Goal: Use online tool/utility: Utilize a website feature to perform a specific function

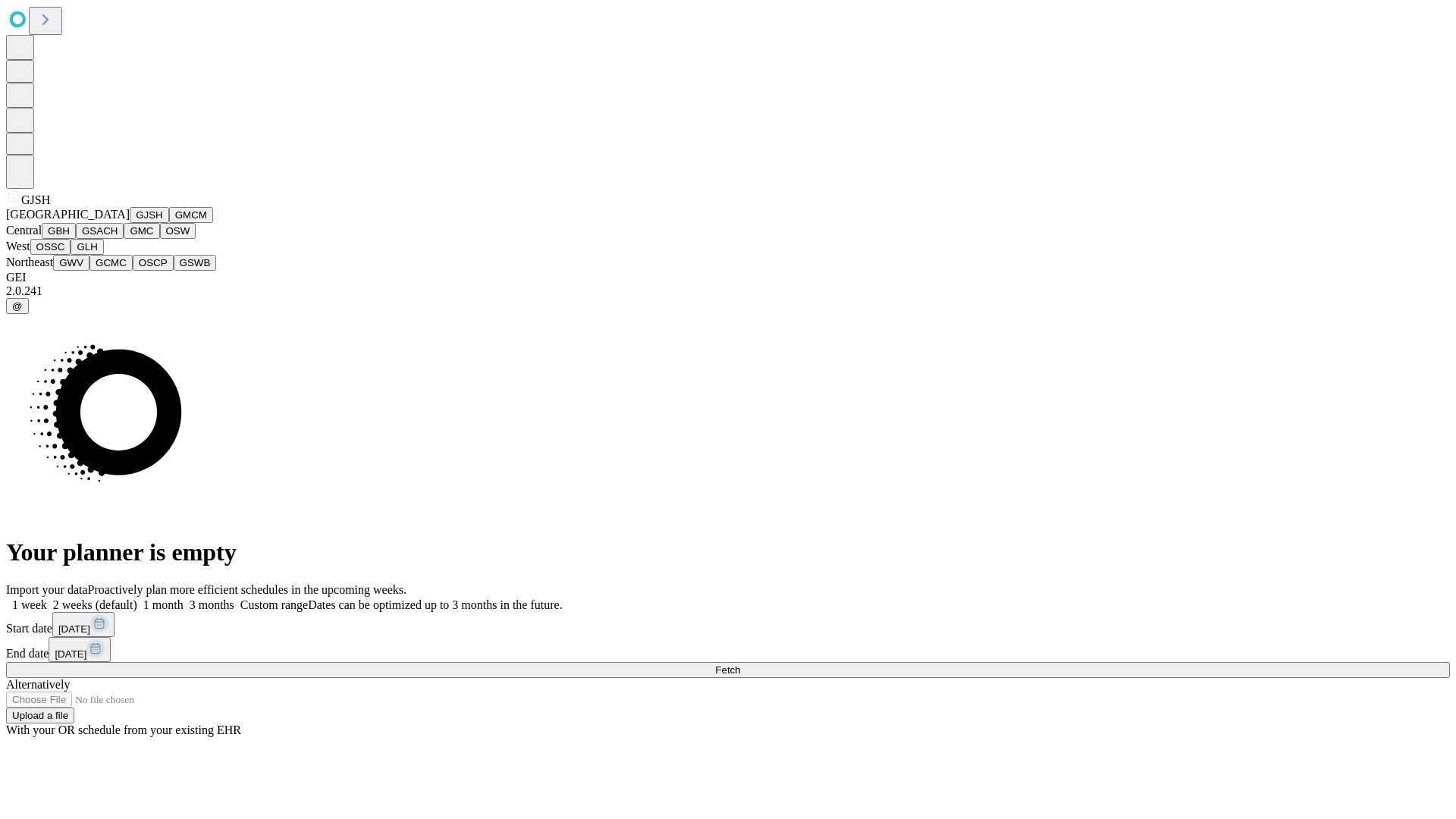
click at [130, 223] on button "GJSH" at bounding box center [149, 215] width 39 height 16
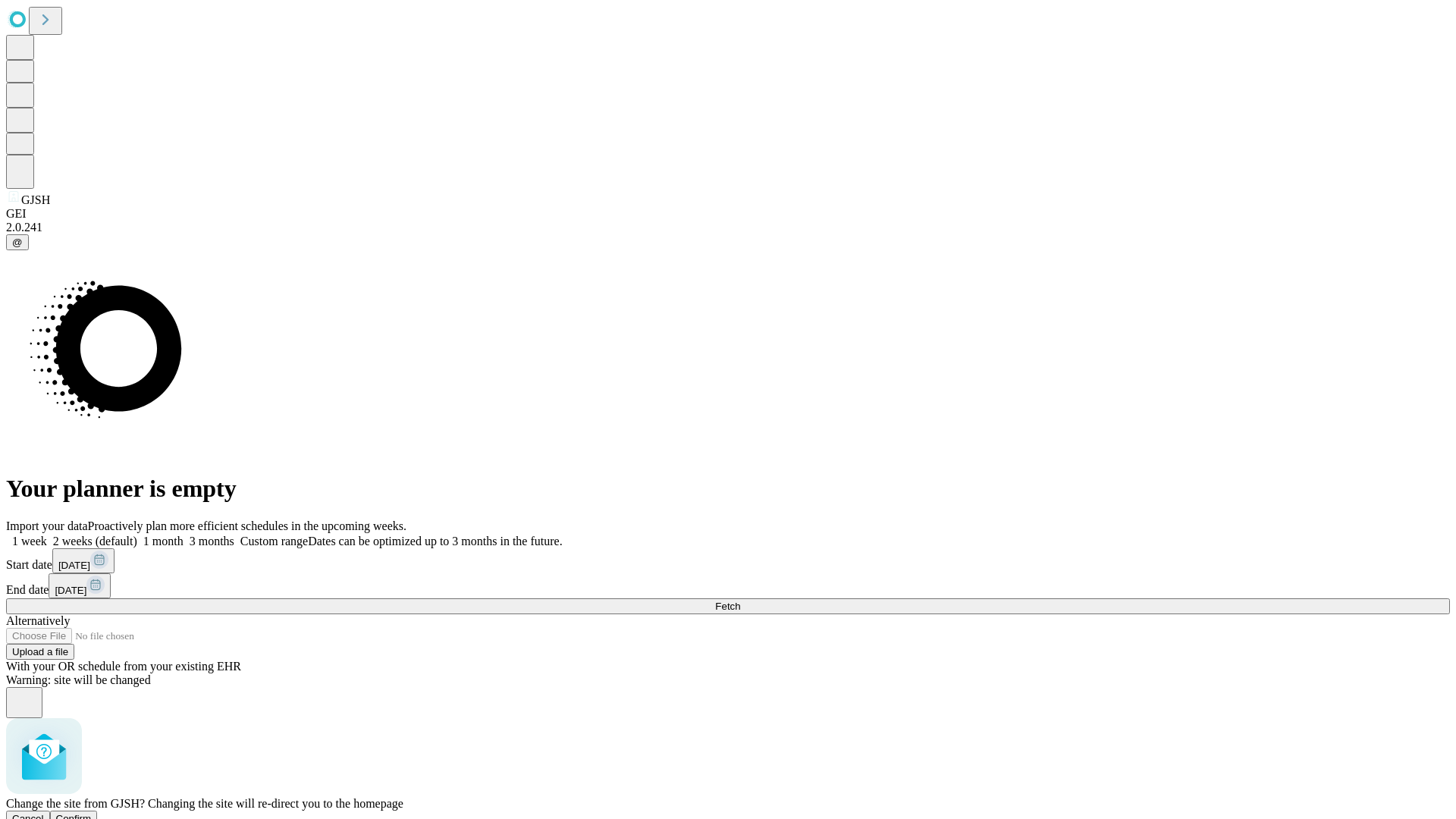
click at [91, 813] on span "Confirm" at bounding box center [74, 818] width 35 height 12
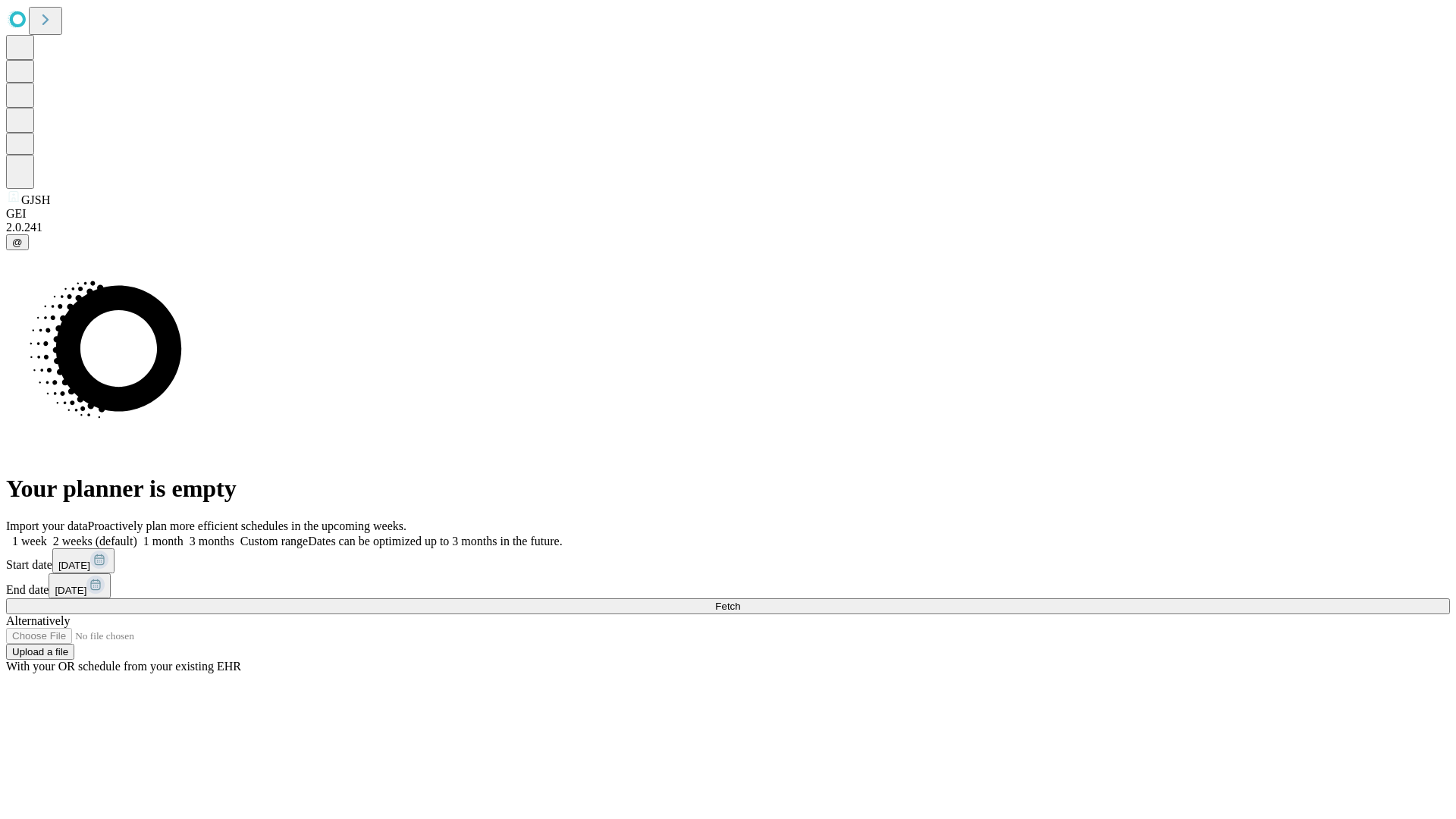
click at [47, 534] on label "1 week" at bounding box center [27, 540] width 41 height 13
click at [740, 601] on span "Fetch" at bounding box center [728, 606] width 25 height 12
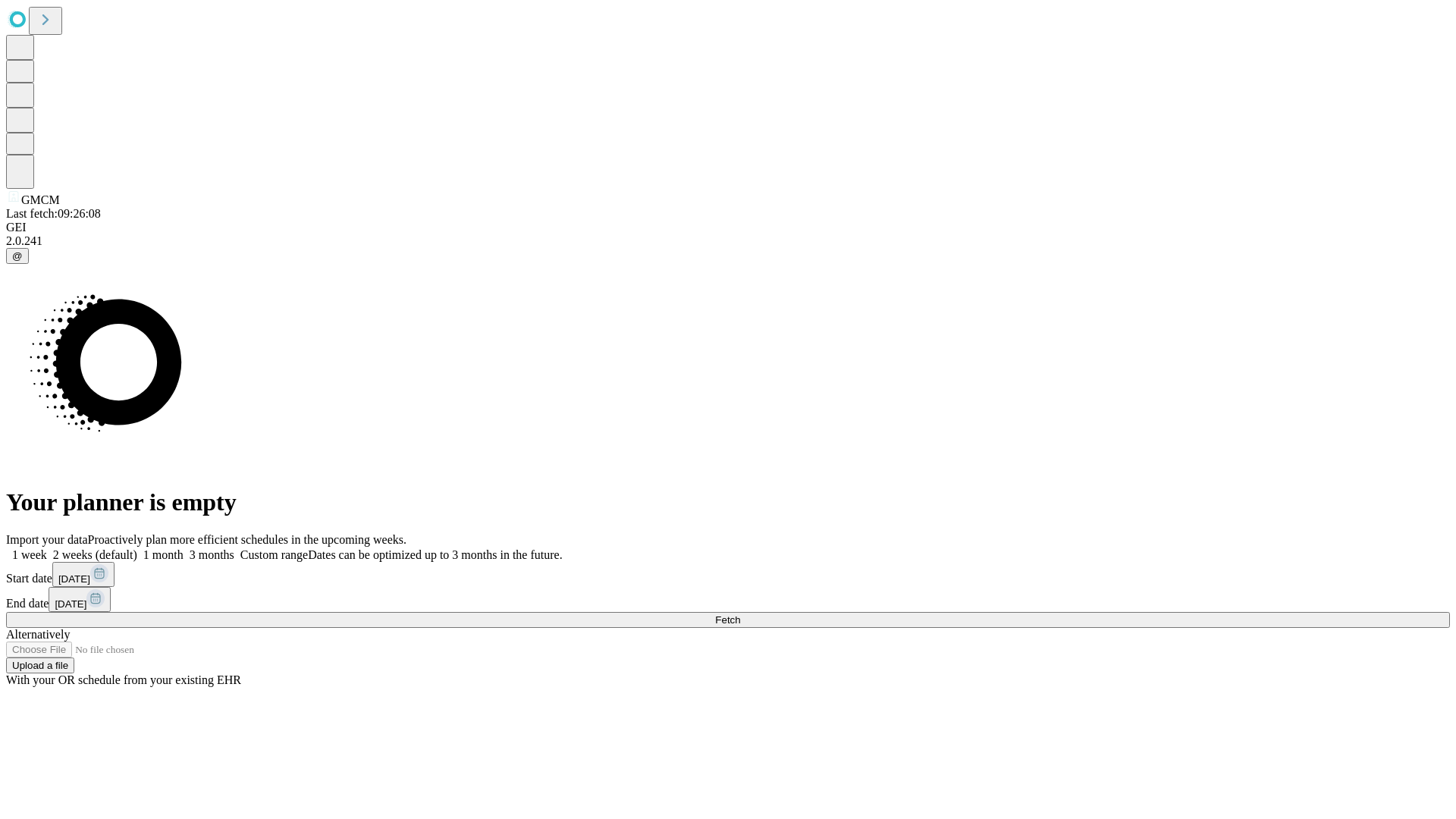
click at [47, 548] on label "1 week" at bounding box center [27, 555] width 41 height 13
click at [740, 614] on span "Fetch" at bounding box center [728, 619] width 25 height 12
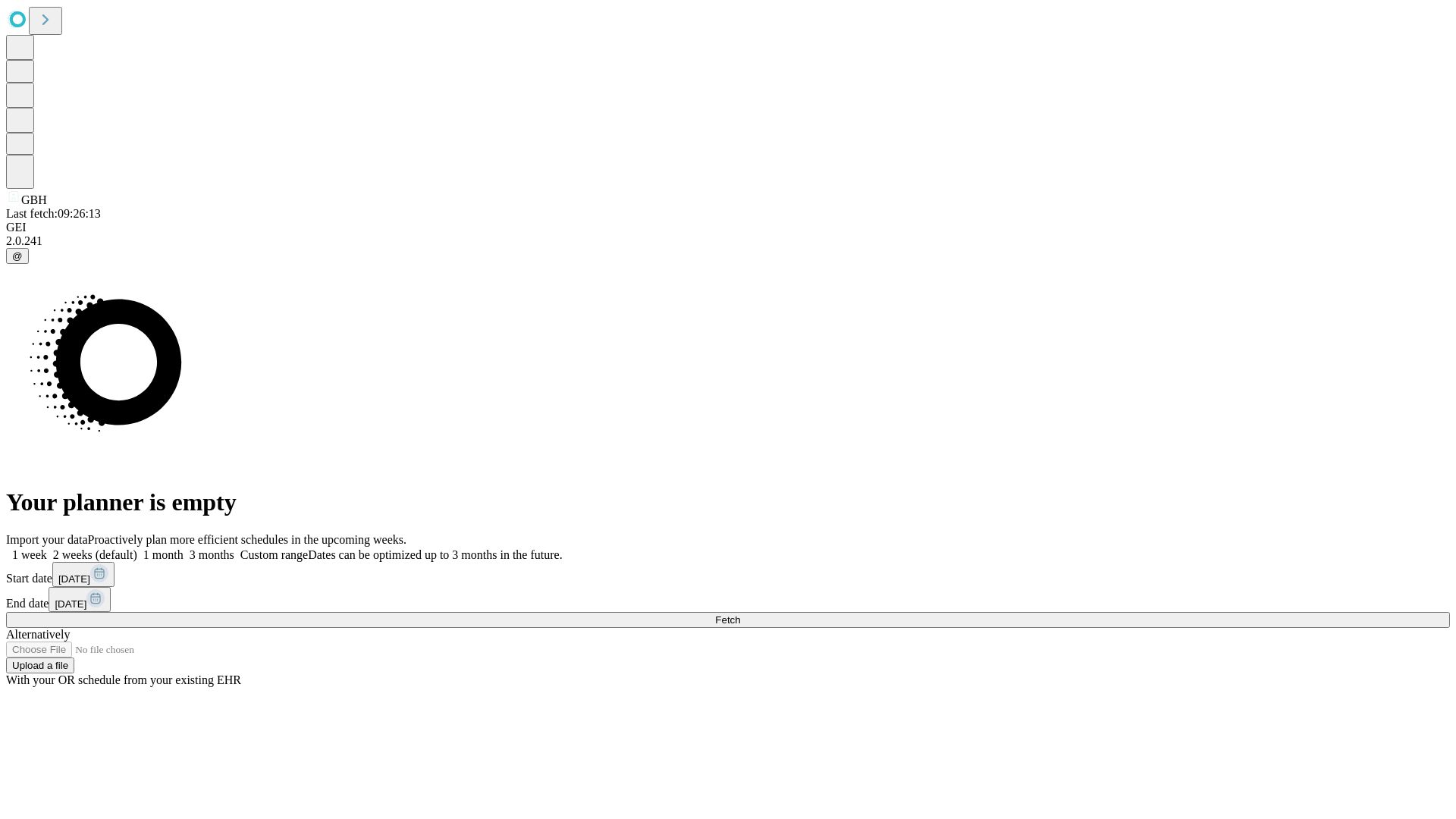
click at [740, 614] on span "Fetch" at bounding box center [728, 619] width 25 height 12
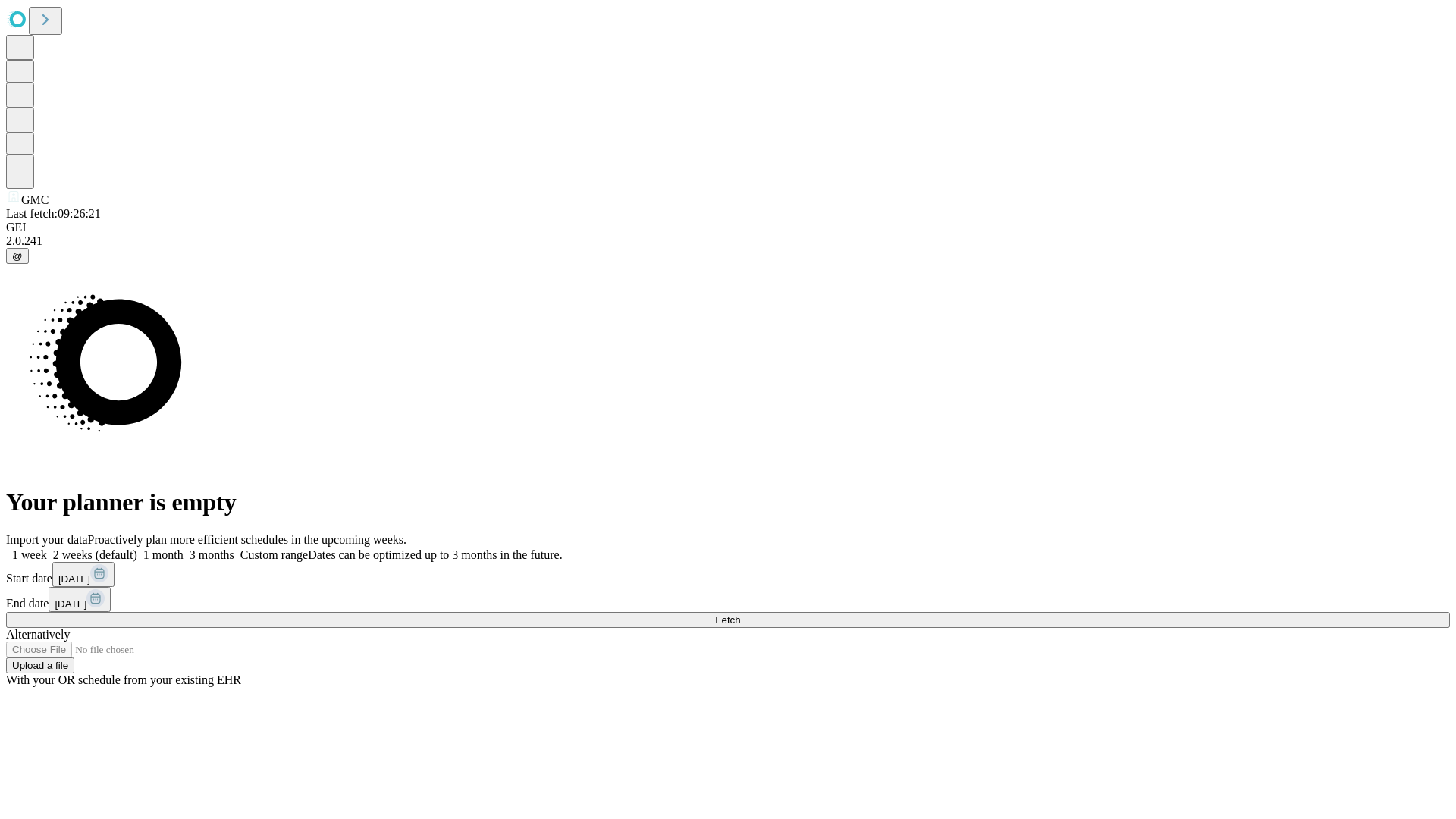
click at [47, 548] on label "1 week" at bounding box center [27, 555] width 41 height 13
click at [740, 614] on span "Fetch" at bounding box center [728, 619] width 25 height 12
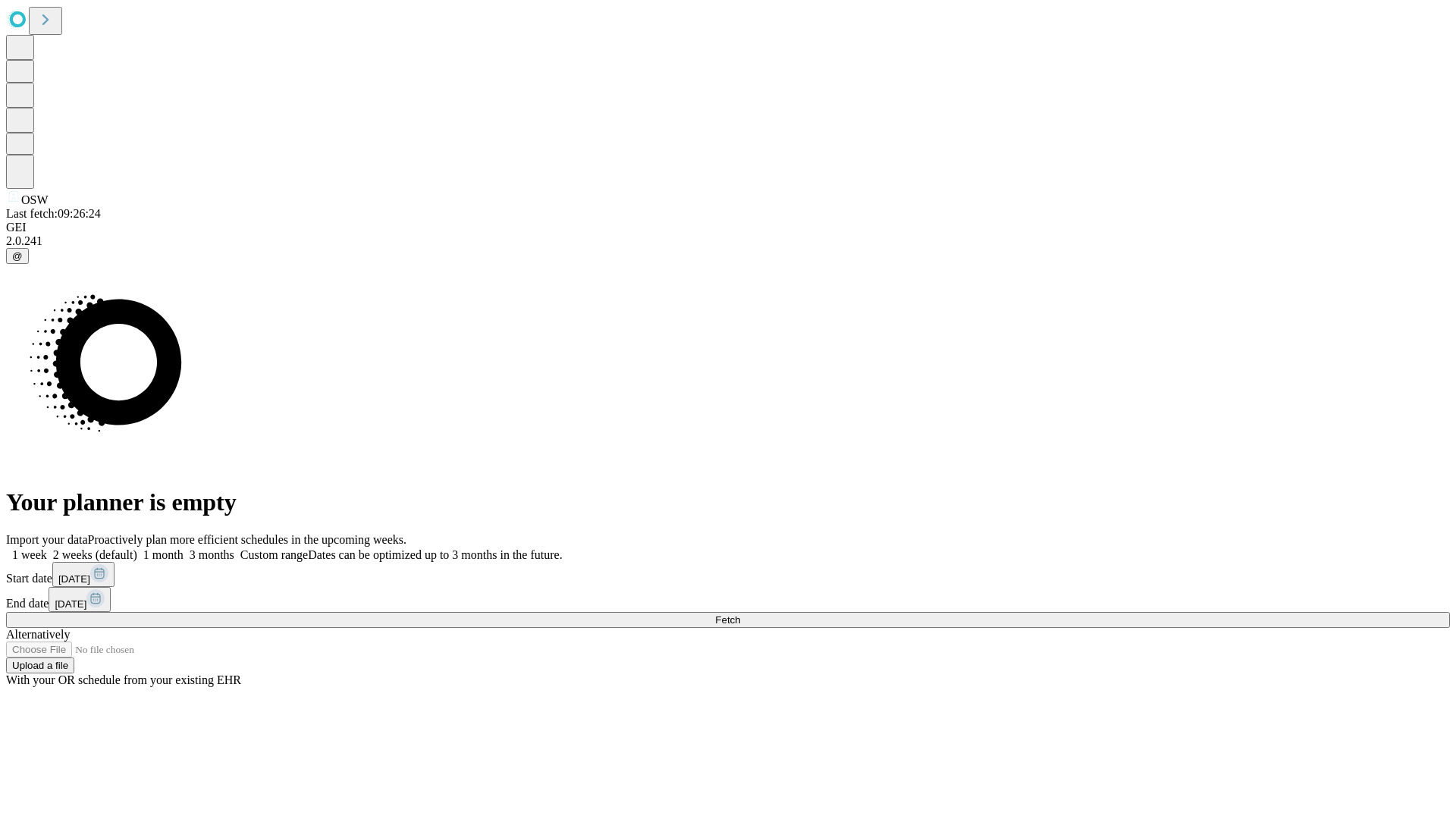
click at [47, 548] on label "1 week" at bounding box center [27, 555] width 41 height 13
click at [740, 614] on span "Fetch" at bounding box center [728, 619] width 25 height 12
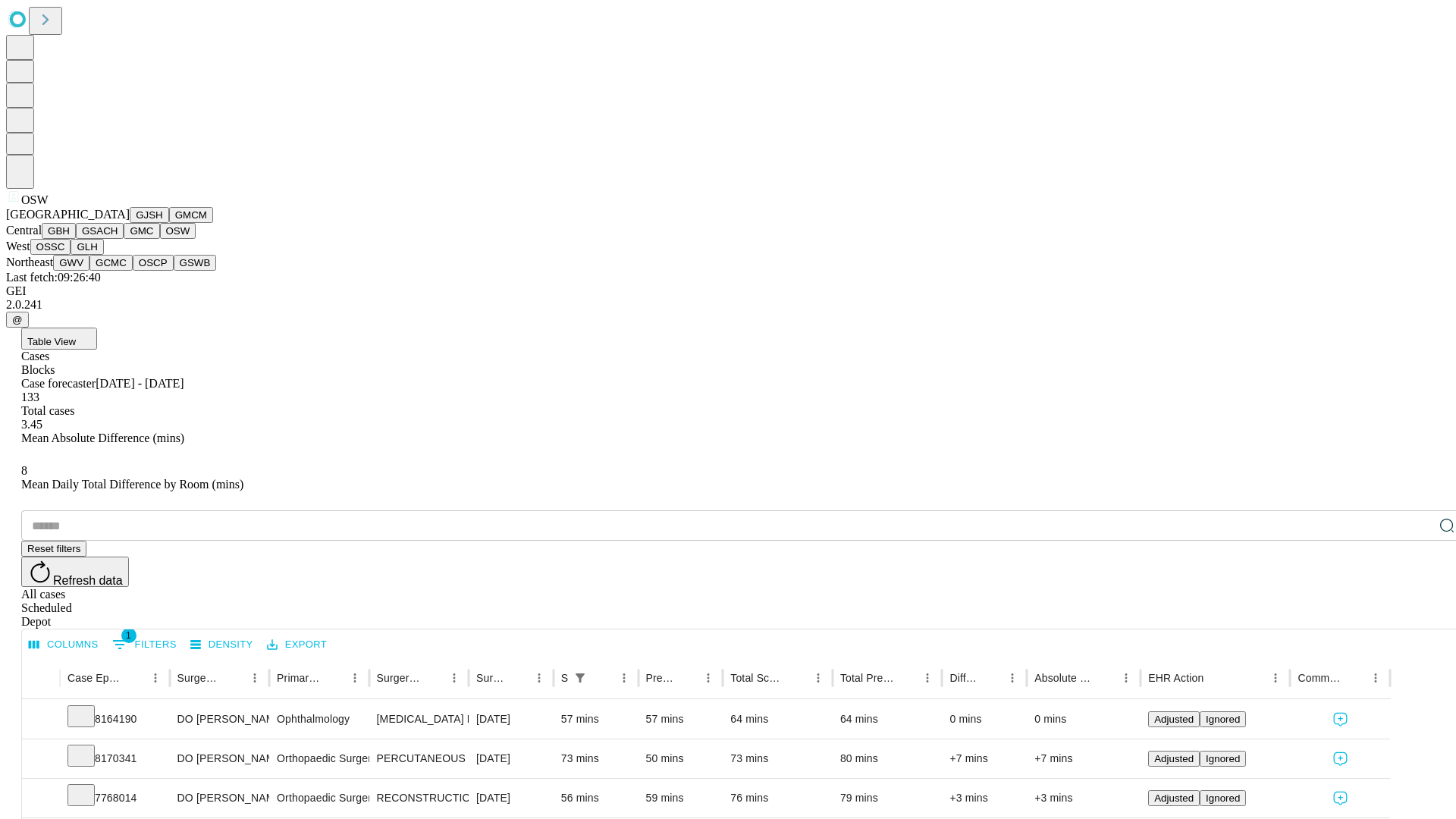
click at [71, 255] on button "OSSC" at bounding box center [51, 247] width 41 height 16
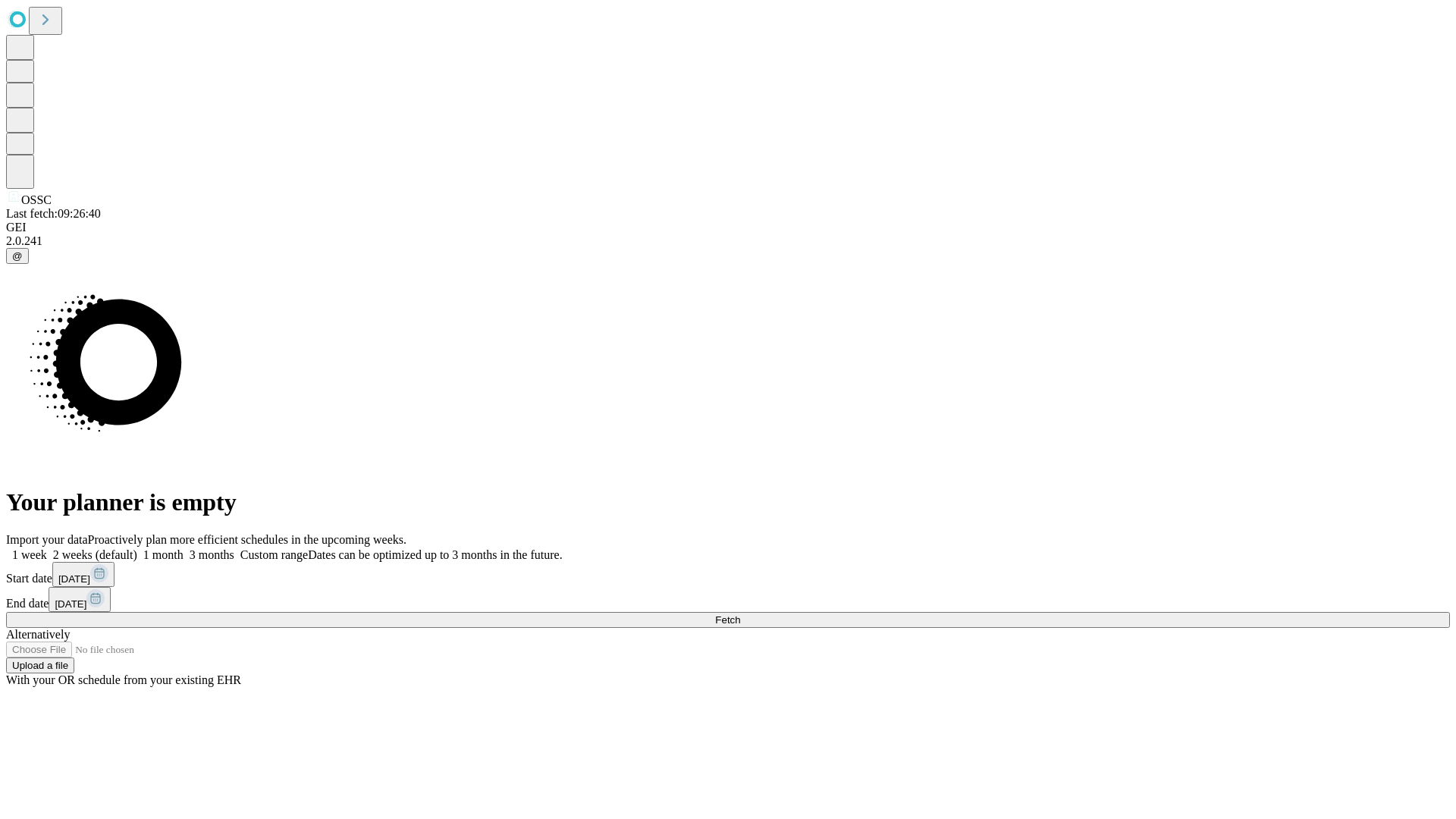
click at [47, 548] on label "1 week" at bounding box center [27, 555] width 41 height 13
click at [740, 614] on span "Fetch" at bounding box center [728, 619] width 25 height 12
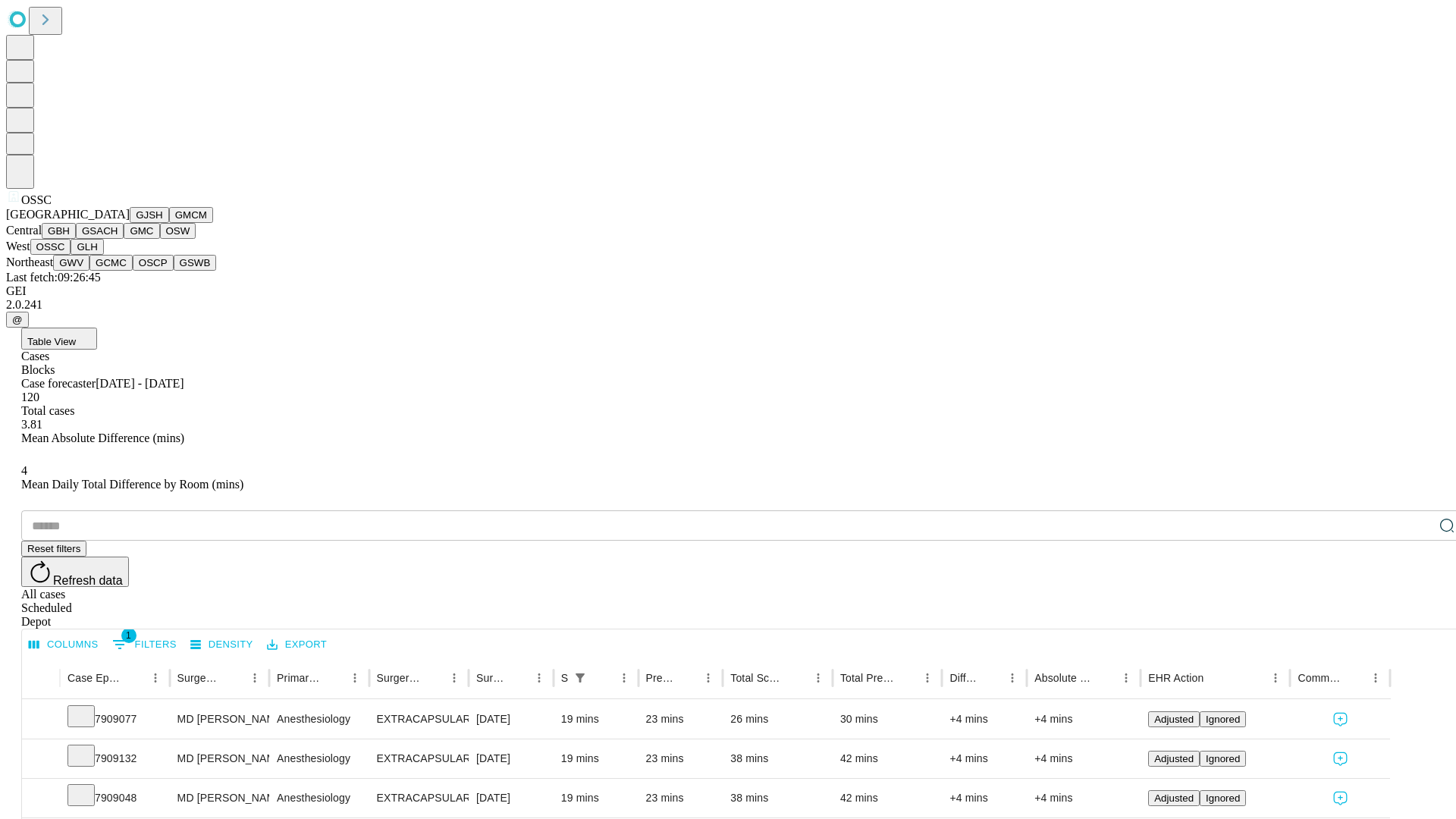
click at [103, 255] on button "GLH" at bounding box center [86, 247] width 33 height 16
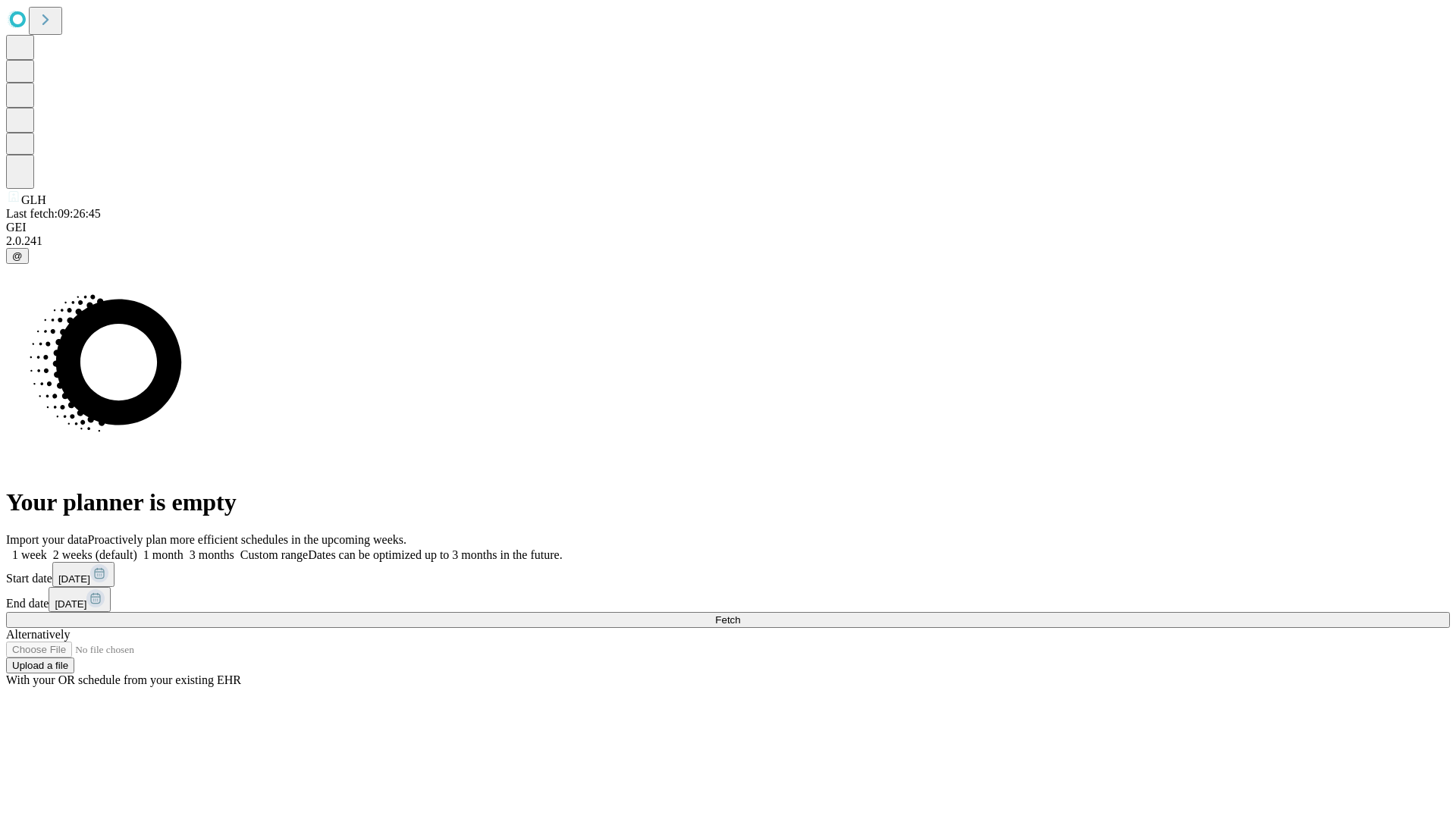
click at [47, 548] on label "1 week" at bounding box center [27, 555] width 41 height 13
click at [740, 614] on span "Fetch" at bounding box center [728, 619] width 25 height 12
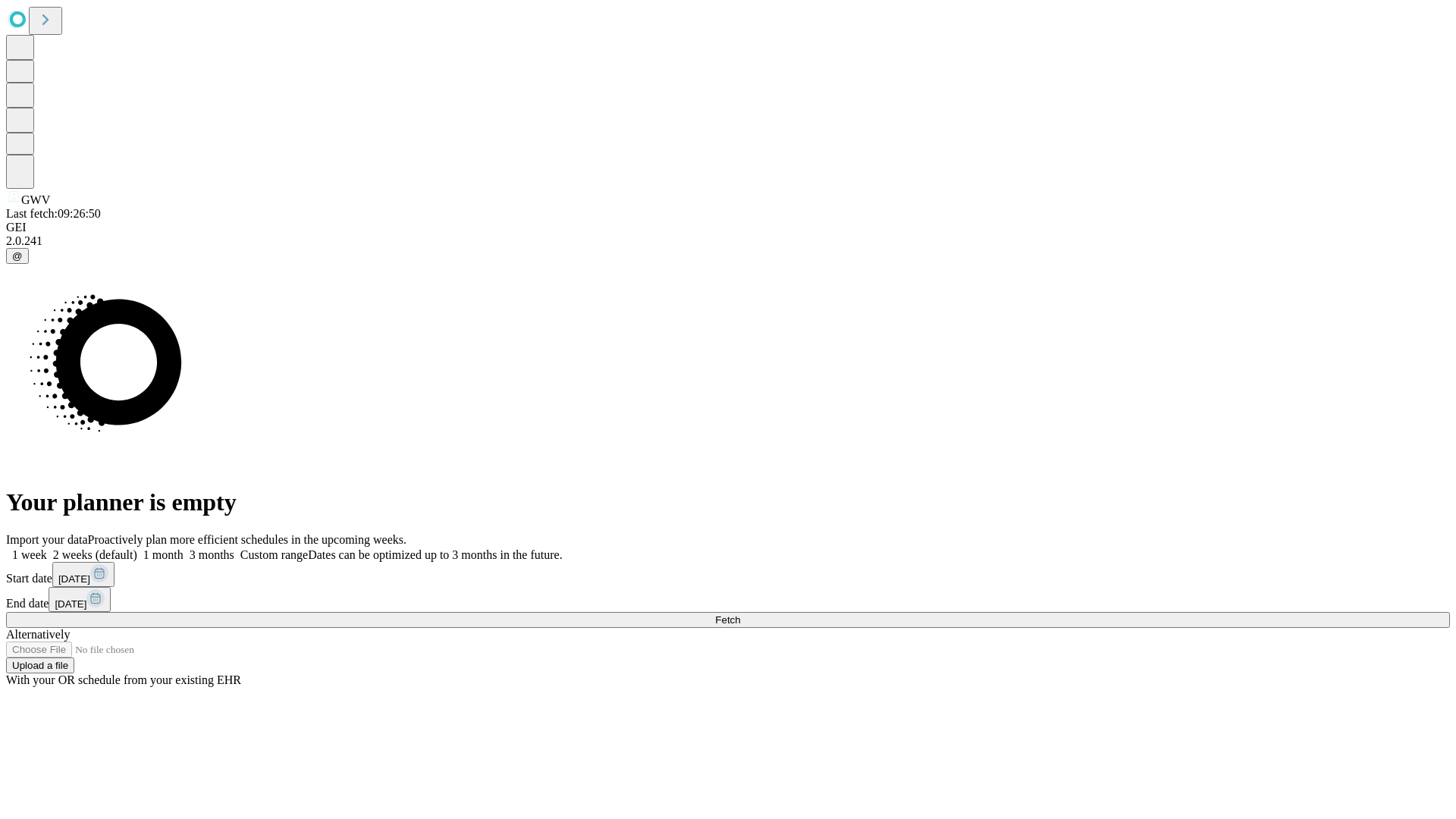
click at [47, 548] on label "1 week" at bounding box center [27, 555] width 41 height 13
click at [740, 614] on span "Fetch" at bounding box center [728, 619] width 25 height 12
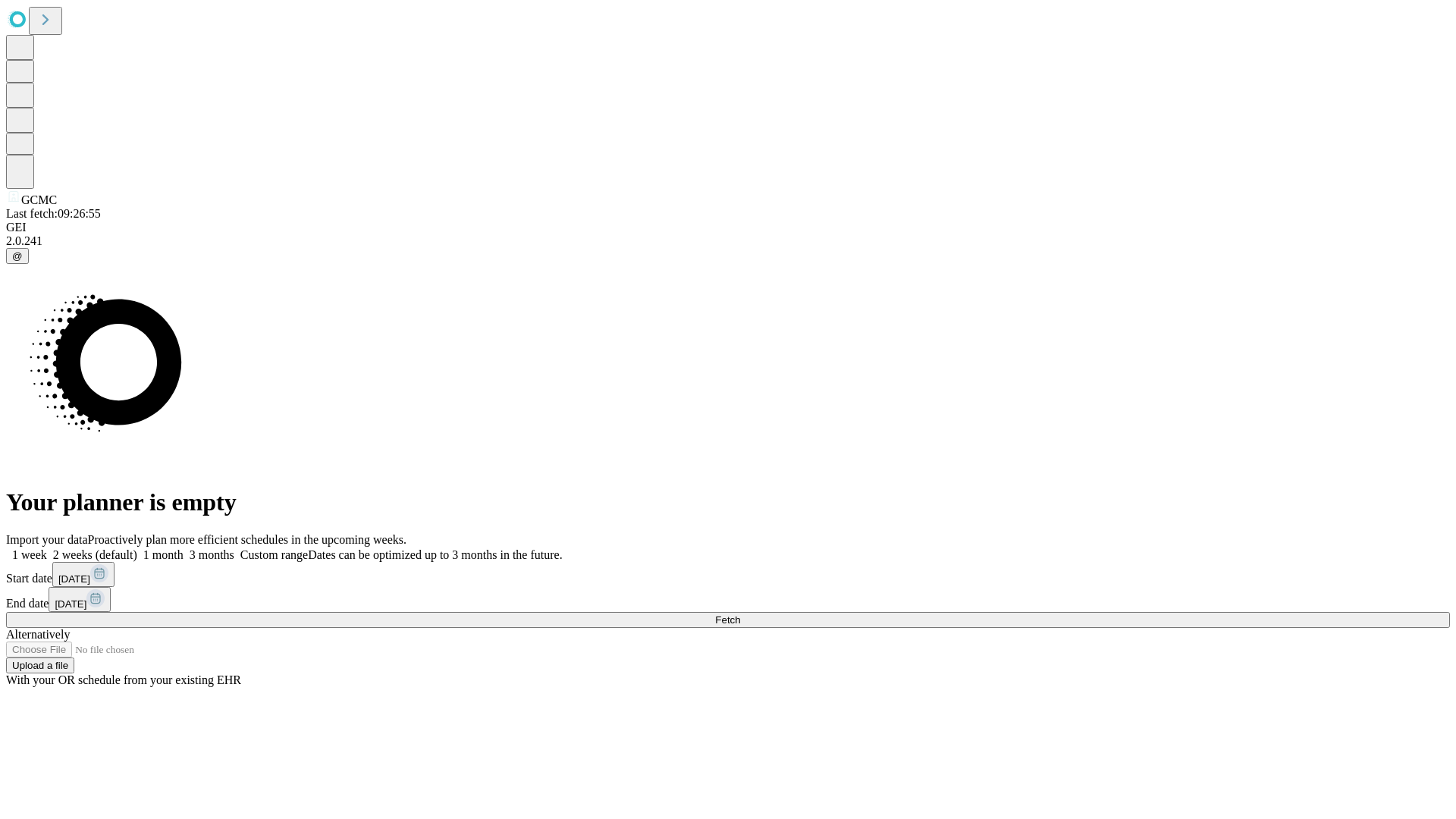
click at [47, 548] on label "1 week" at bounding box center [27, 555] width 41 height 13
click at [740, 614] on span "Fetch" at bounding box center [728, 619] width 25 height 12
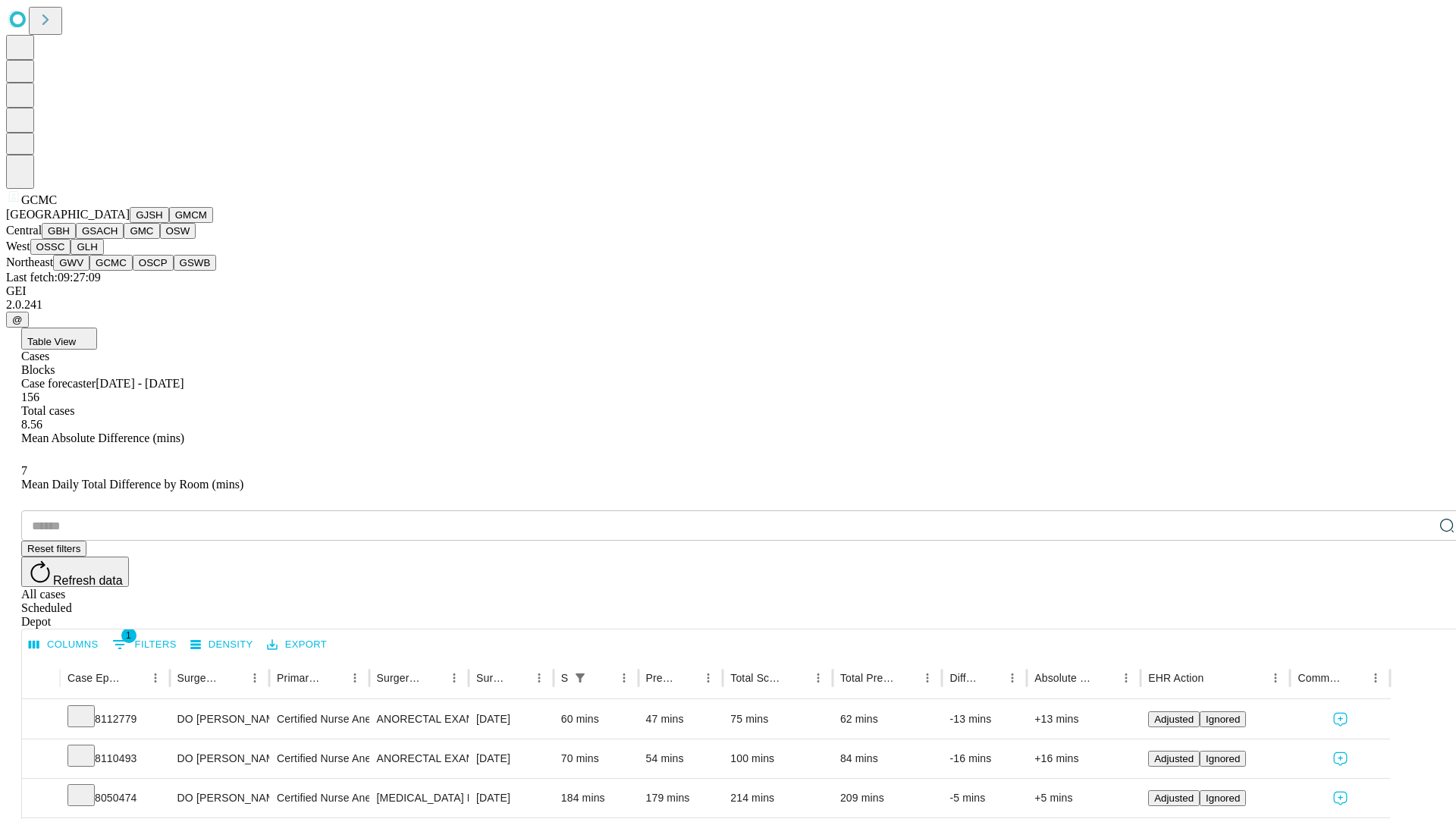
click at [133, 271] on button "OSCP" at bounding box center [153, 263] width 41 height 16
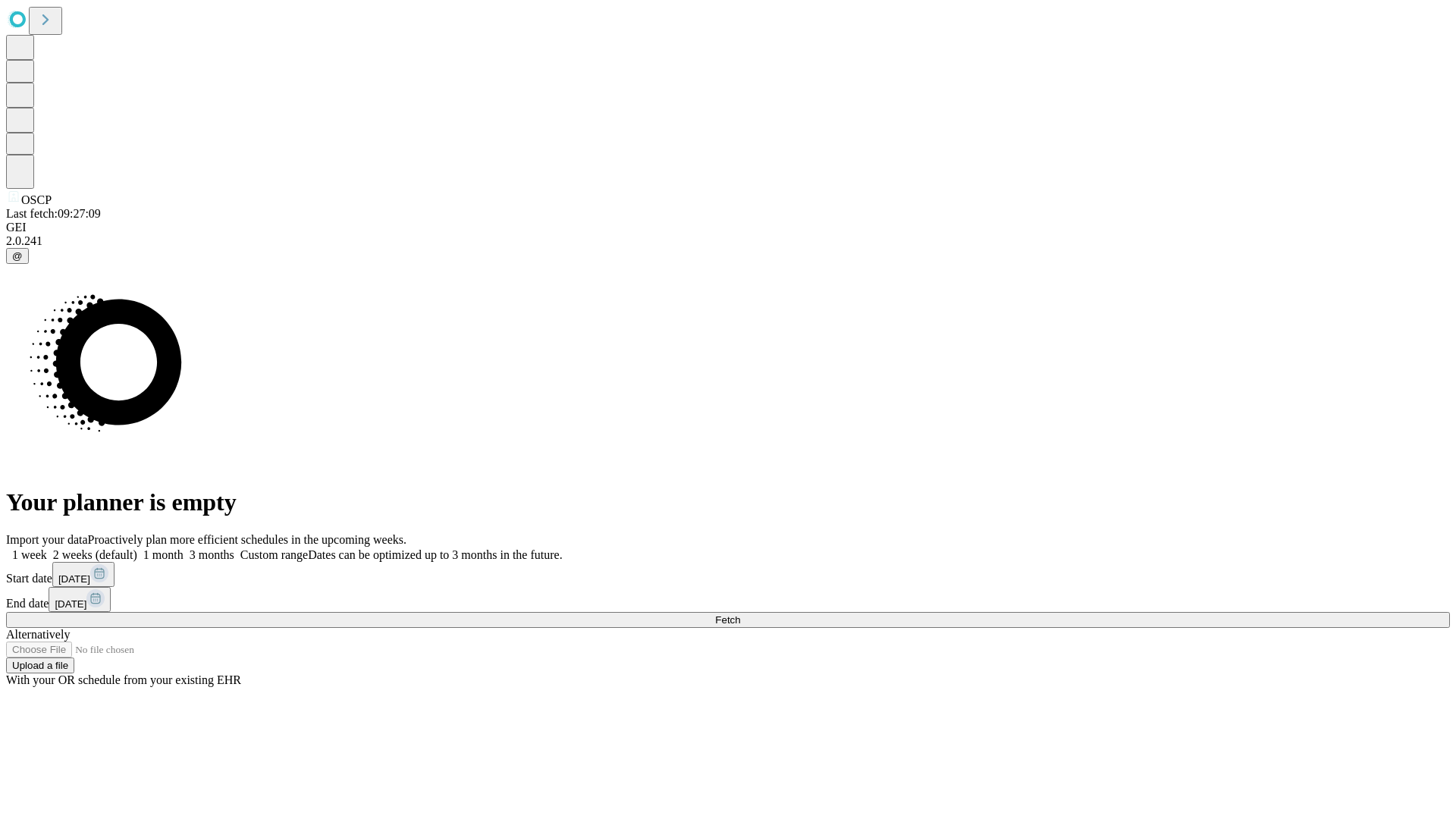
click at [47, 548] on label "1 week" at bounding box center [27, 555] width 41 height 13
click at [740, 614] on span "Fetch" at bounding box center [728, 619] width 25 height 12
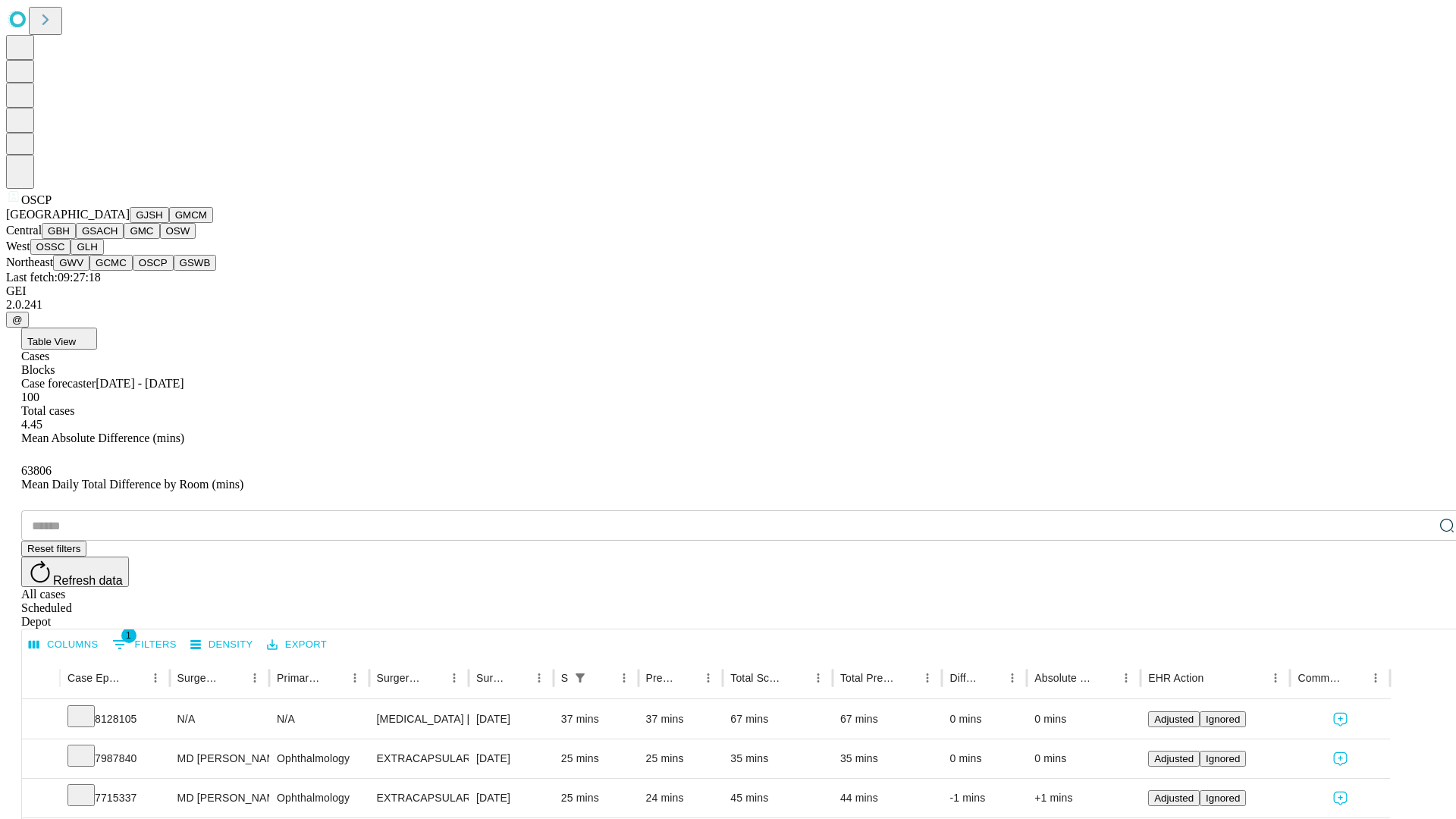
click at [174, 271] on button "GSWB" at bounding box center [195, 263] width 43 height 16
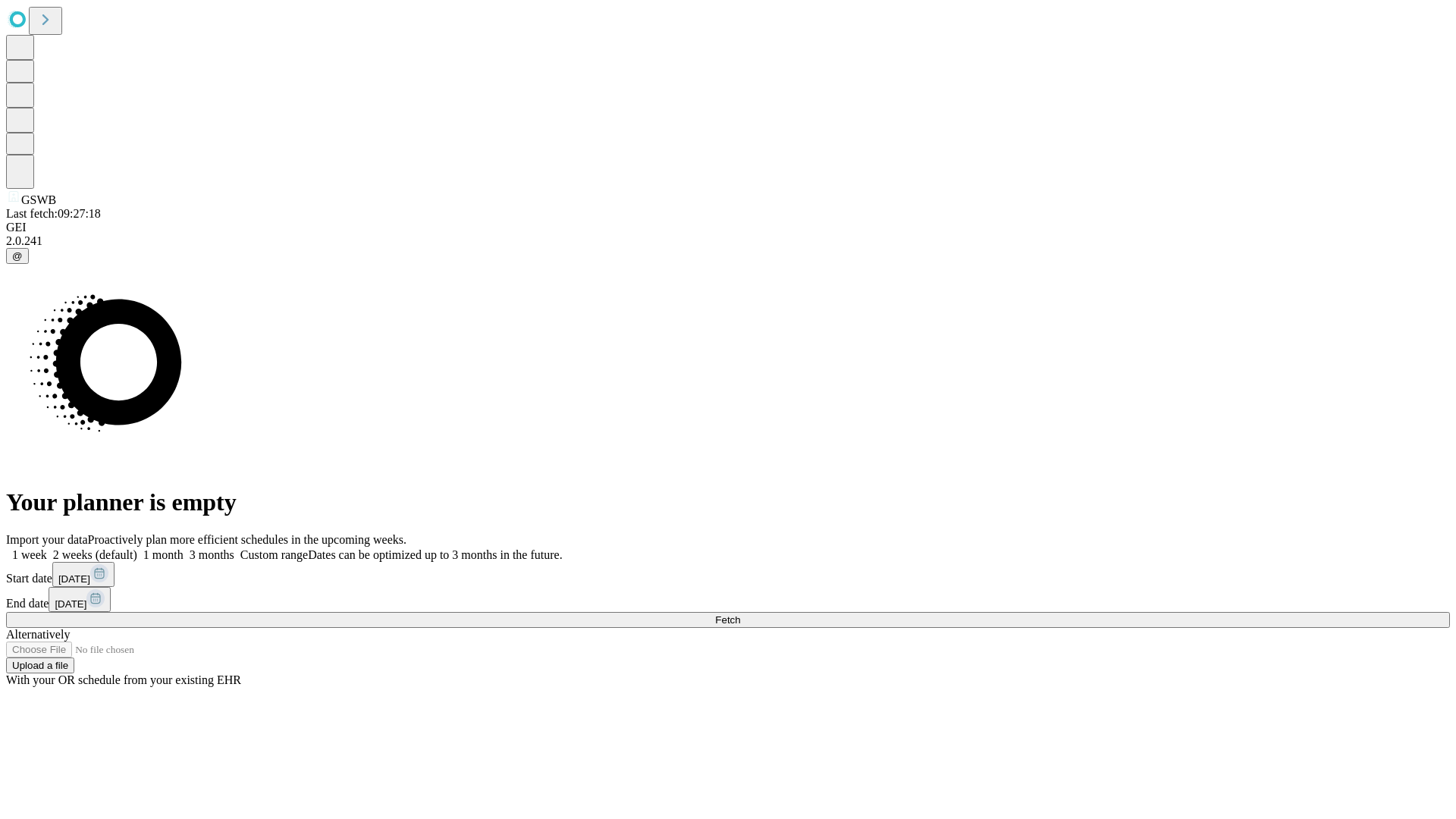
click at [47, 548] on label "1 week" at bounding box center [27, 555] width 41 height 13
click at [740, 614] on span "Fetch" at bounding box center [728, 619] width 25 height 12
